Goal: Task Accomplishment & Management: Use online tool/utility

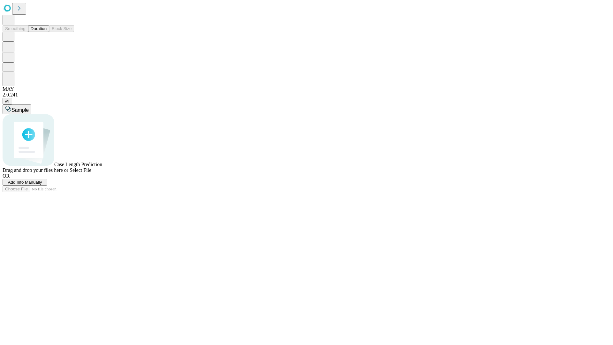
click at [47, 32] on button "Duration" at bounding box center [38, 28] width 21 height 7
click at [91, 173] on span "Select File" at bounding box center [81, 169] width 22 height 5
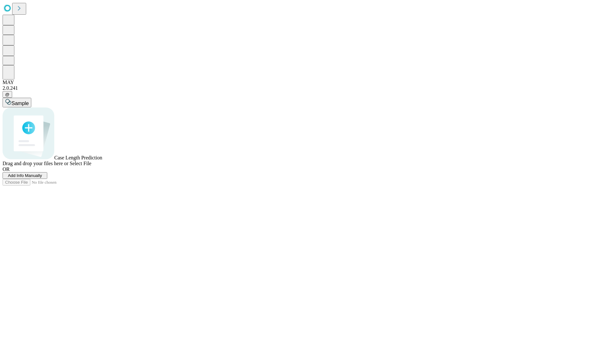
click at [91, 166] on span "Select File" at bounding box center [81, 163] width 22 height 5
